Goal: Transaction & Acquisition: Book appointment/travel/reservation

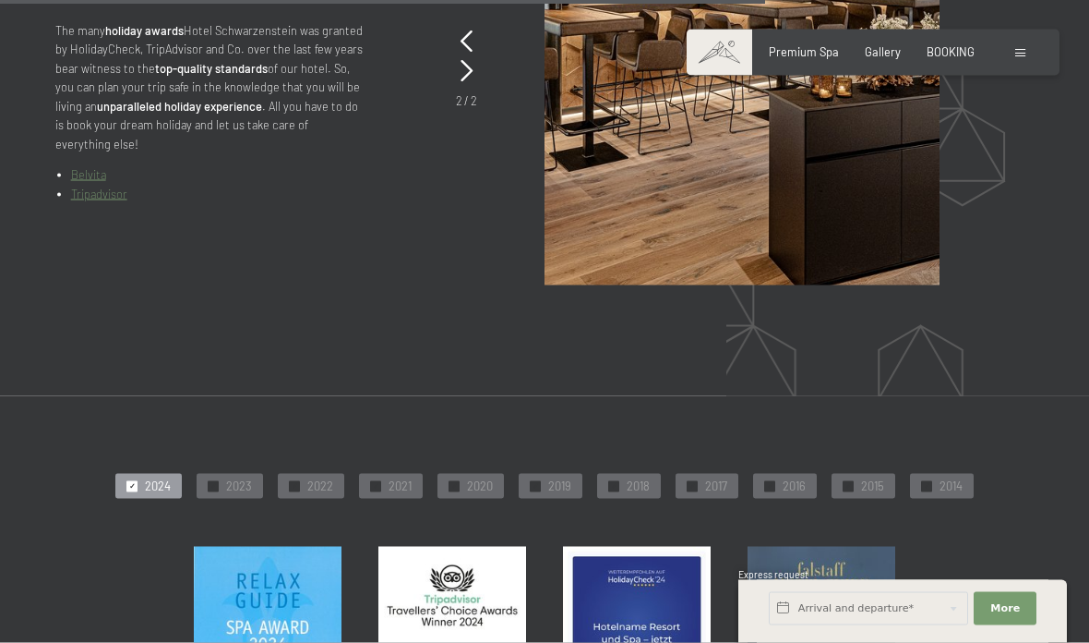
scroll to position [3978, 0]
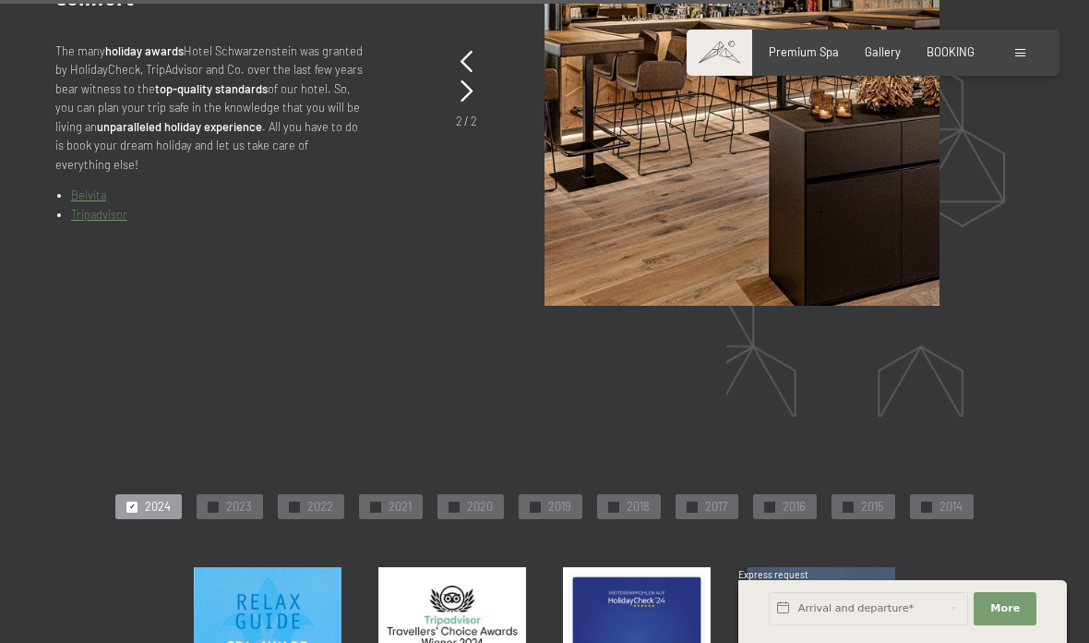
click at [959, 56] on span "BOOKING" at bounding box center [951, 51] width 48 height 15
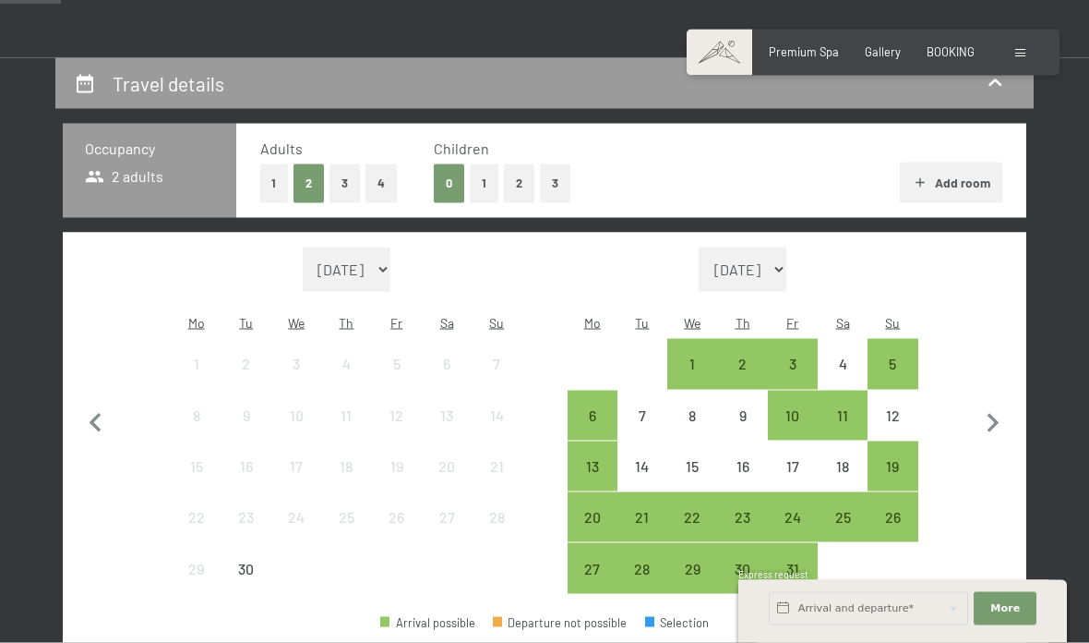
scroll to position [344, 0]
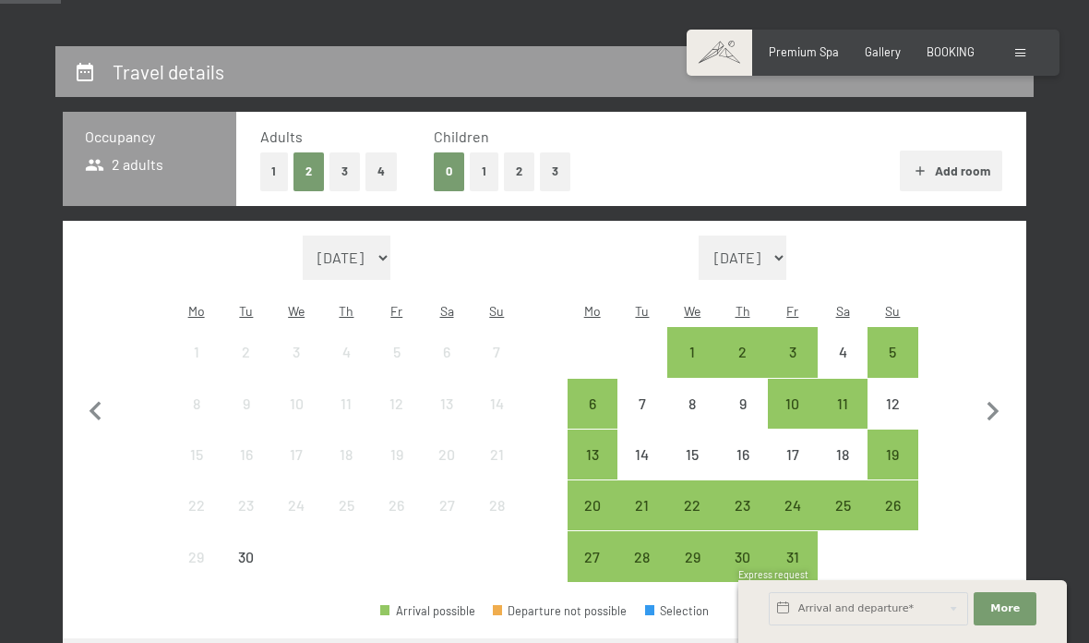
click at [787, 246] on select "[DATE] [DATE] [DATE] [DATE] [DATE] [DATE] [DATE] [DATE] [DATE] [DATE] [DATE] [D…" at bounding box center [743, 257] width 89 height 44
select select "[DATE]"
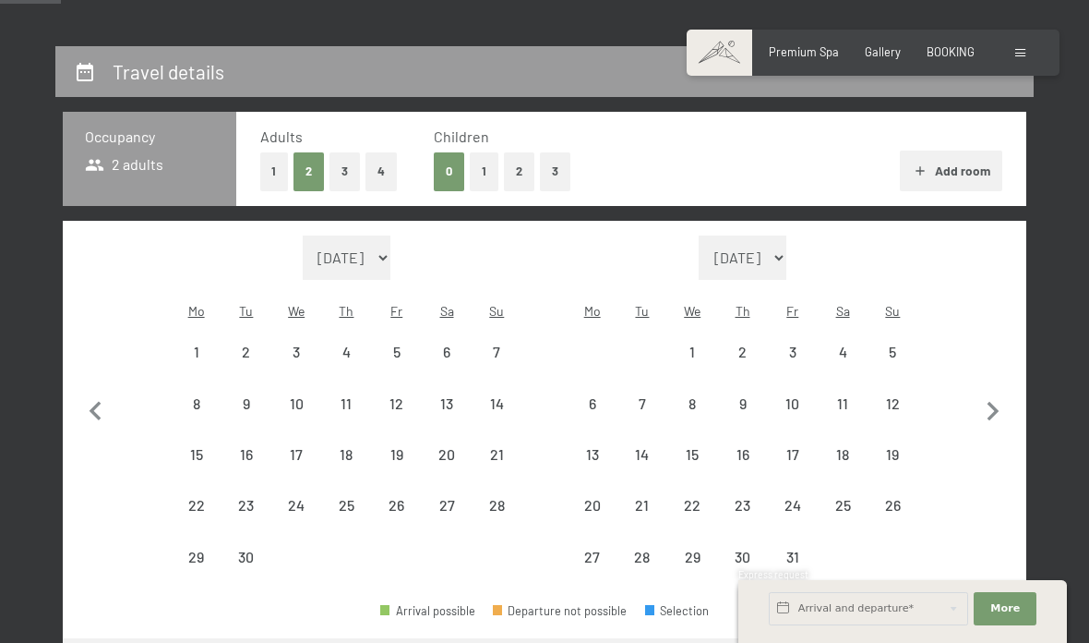
select select "[DATE]"
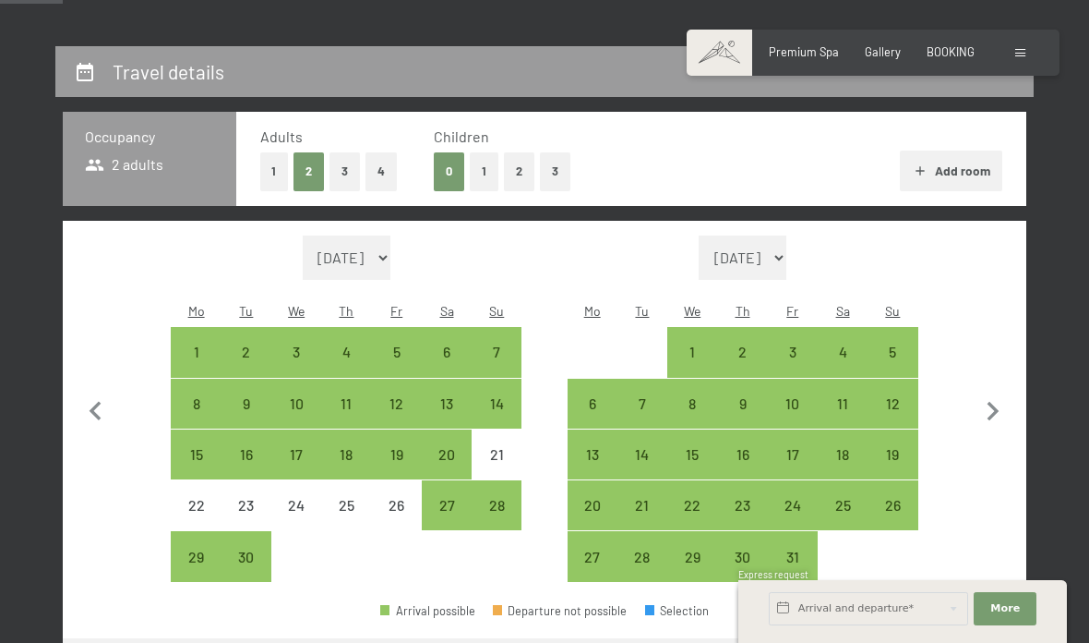
scroll to position [414, 0]
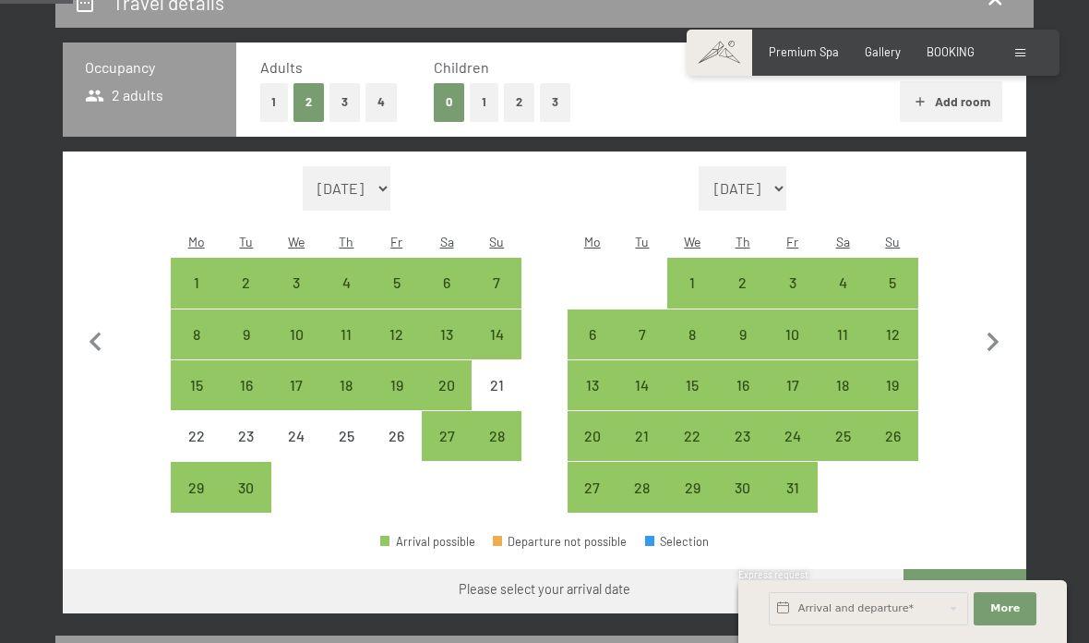
click at [702, 378] on div "15" at bounding box center [692, 401] width 46 height 46
select select "[DATE]"
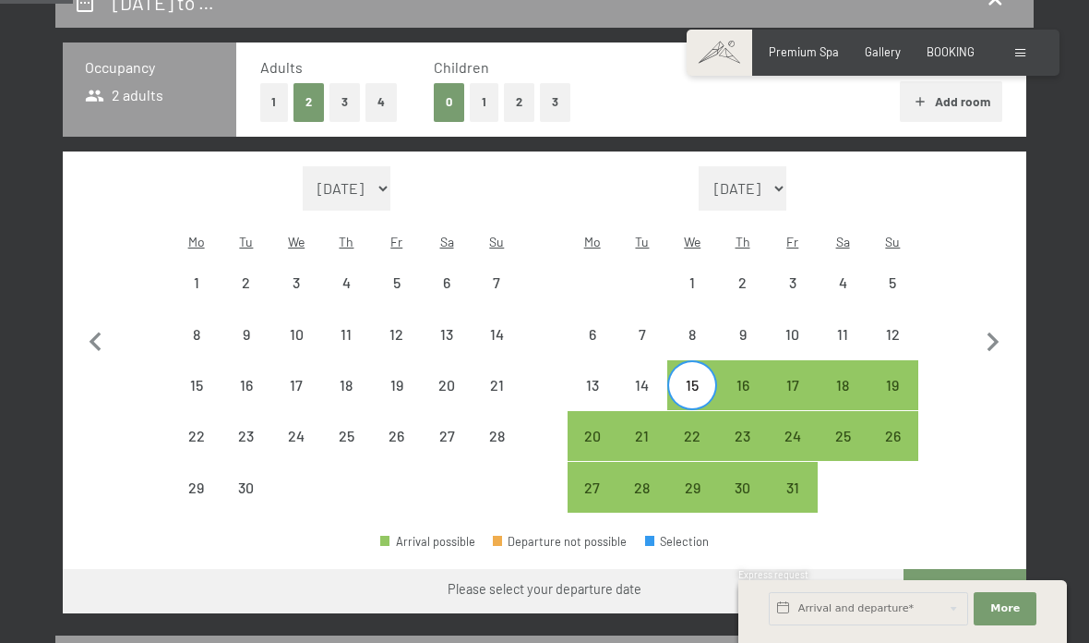
click at [851, 378] on div "18" at bounding box center [843, 401] width 46 height 46
select select "[DATE]"
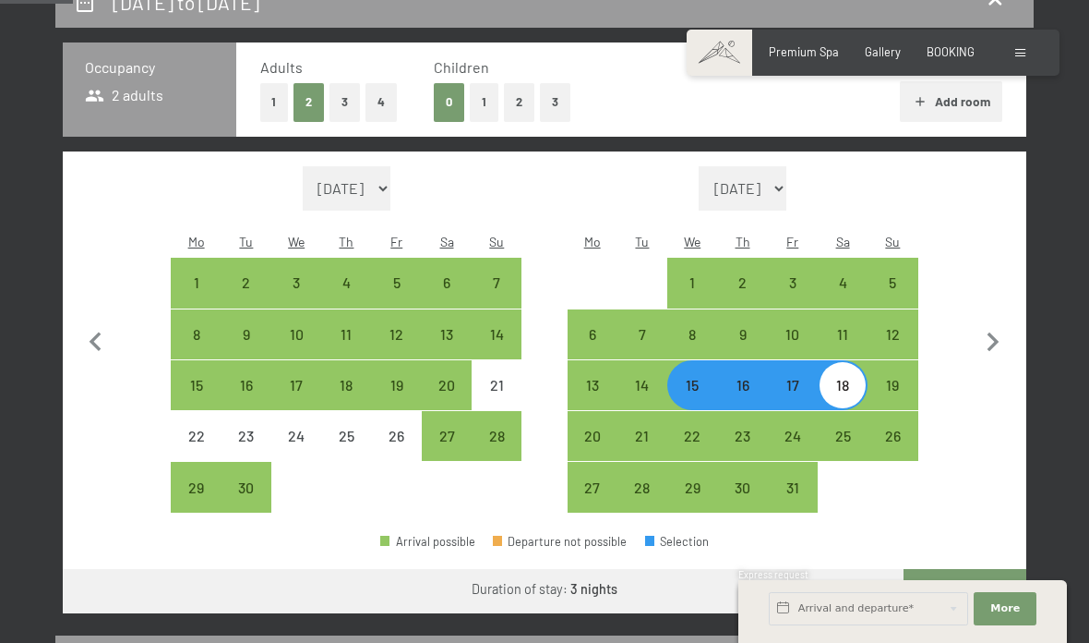
click at [968, 572] on button "Go to ‘Room’" at bounding box center [965, 591] width 123 height 44
select select "[DATE]"
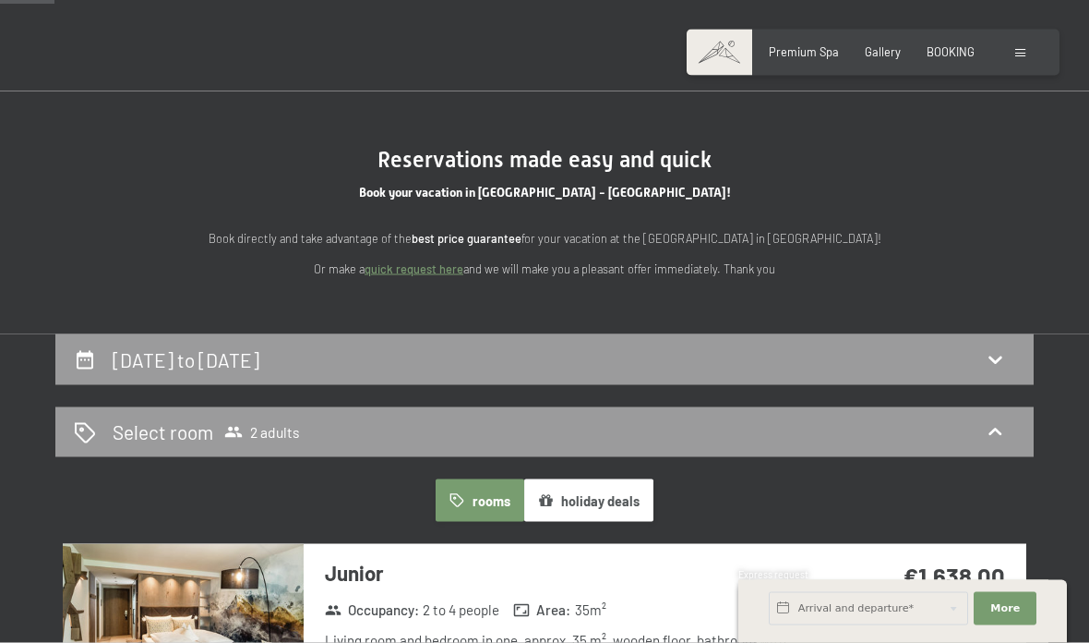
scroll to position [0, 0]
